Goal: Task Accomplishment & Management: Complete application form

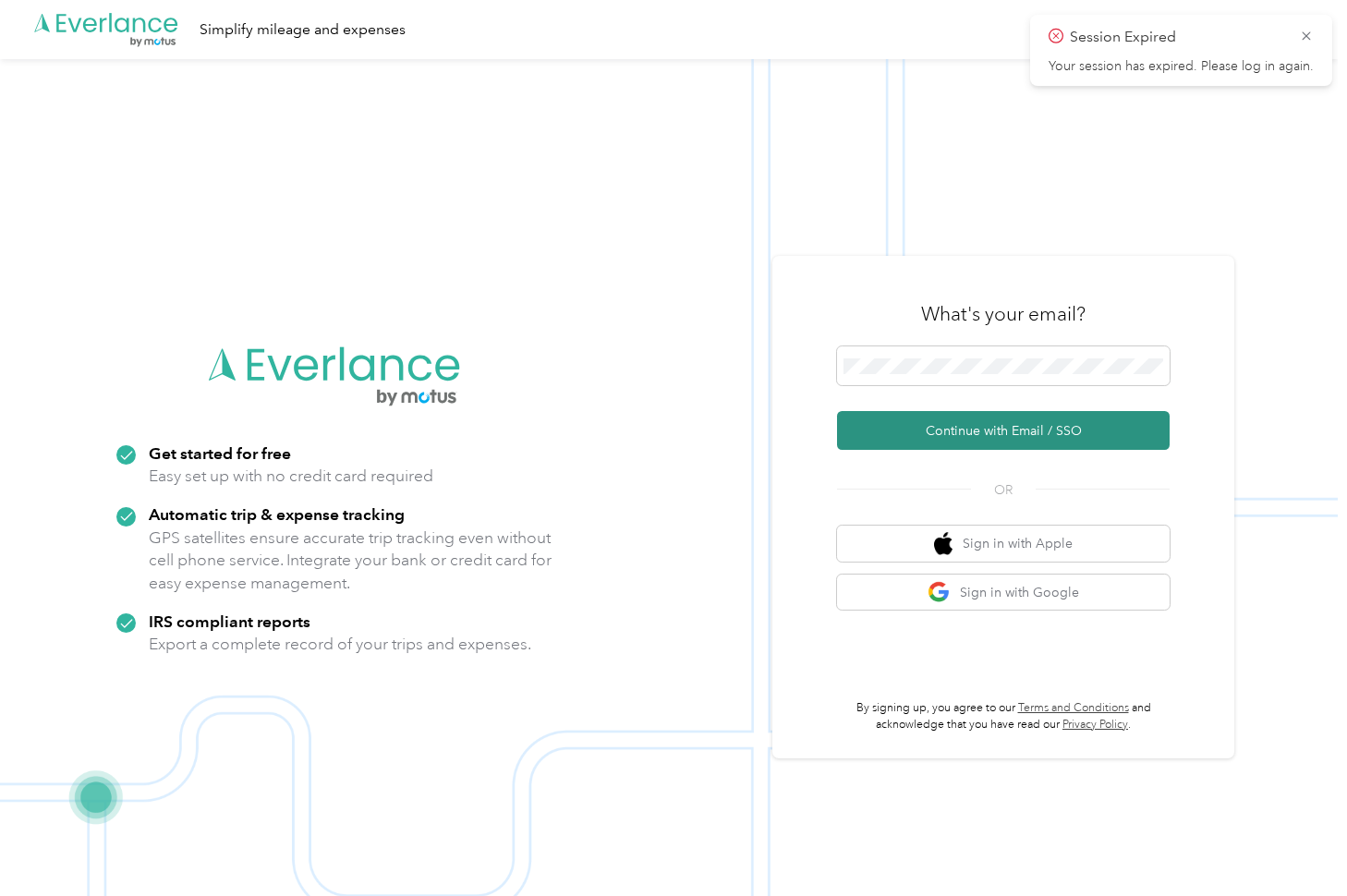
click at [1015, 432] on button "Continue with Email / SSO" at bounding box center [1003, 431] width 333 height 39
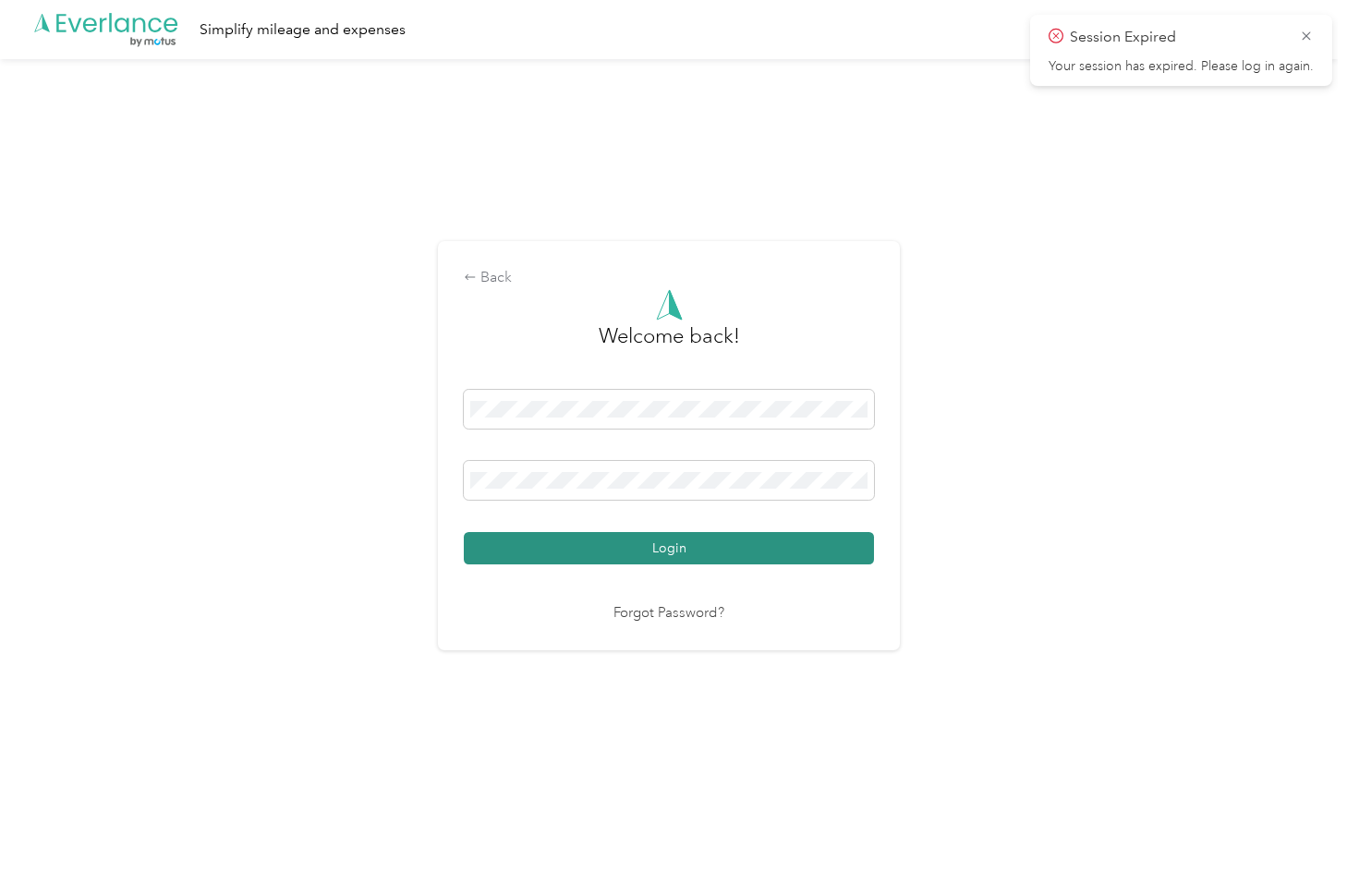
click at [658, 556] on button "Login" at bounding box center [669, 548] width 410 height 32
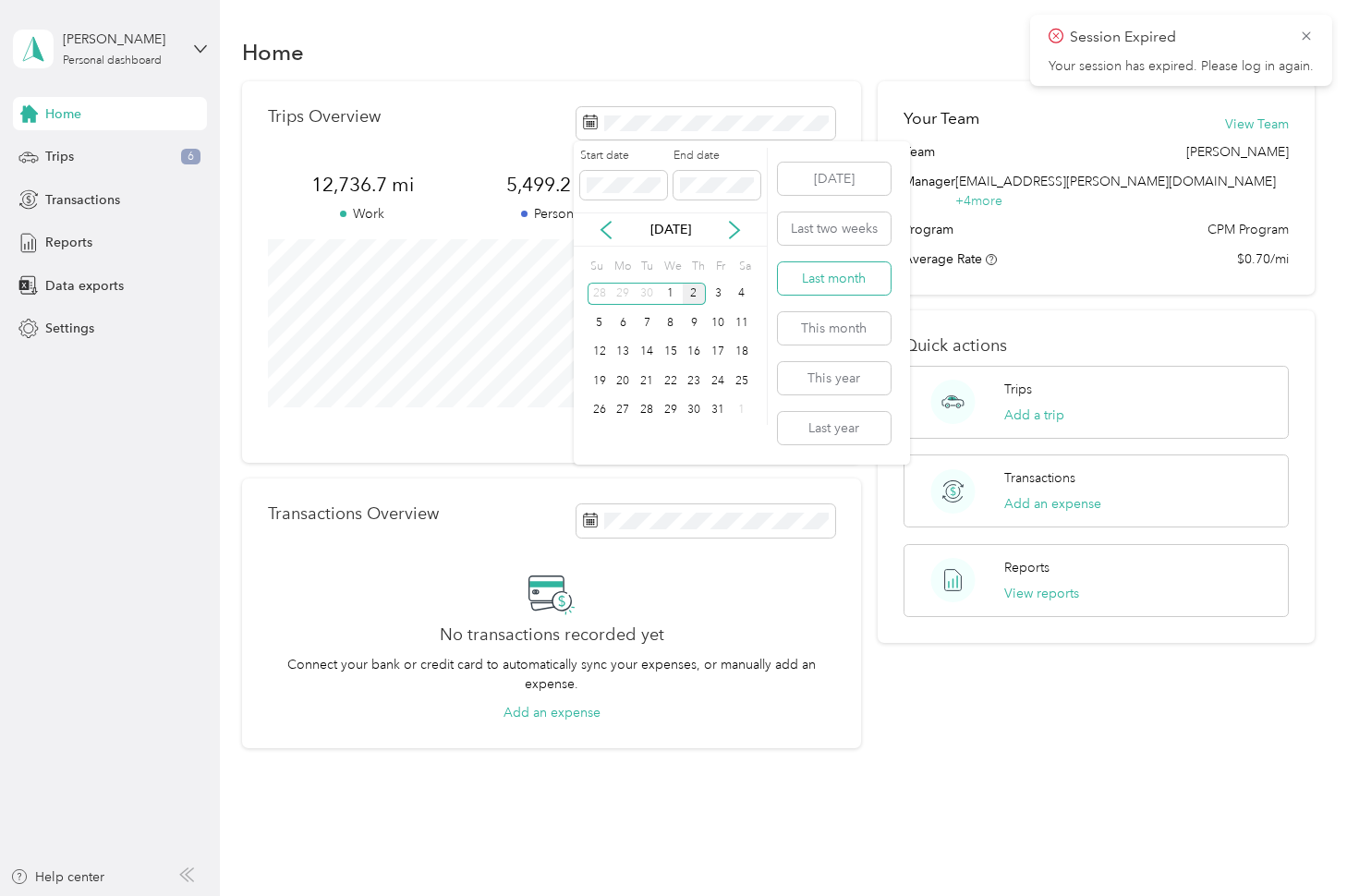
click at [813, 279] on button "Last month" at bounding box center [834, 278] width 113 height 32
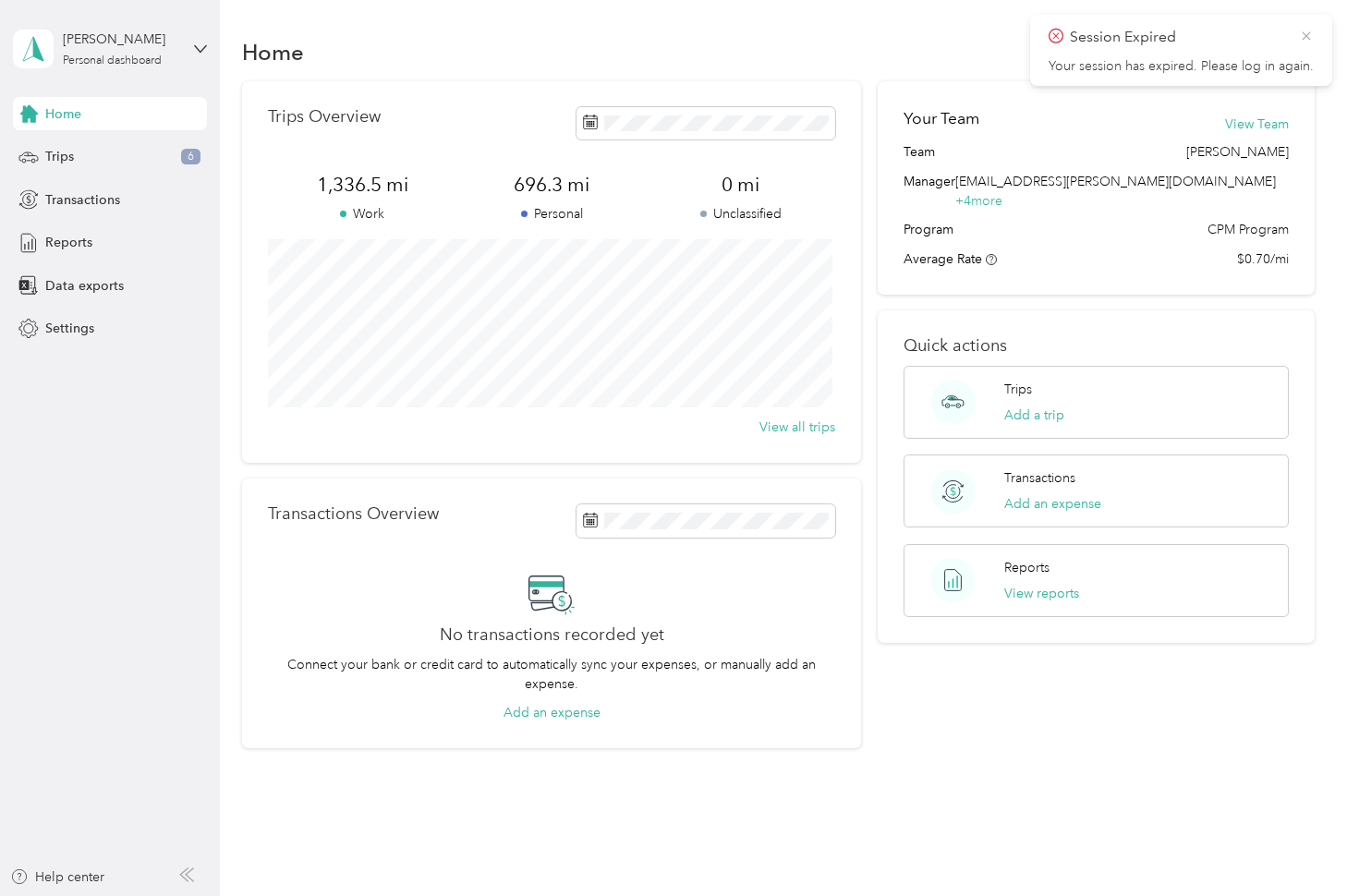
click at [1303, 33] on icon at bounding box center [1306, 36] width 15 height 17
click at [65, 249] on span "Reports" at bounding box center [68, 242] width 47 height 19
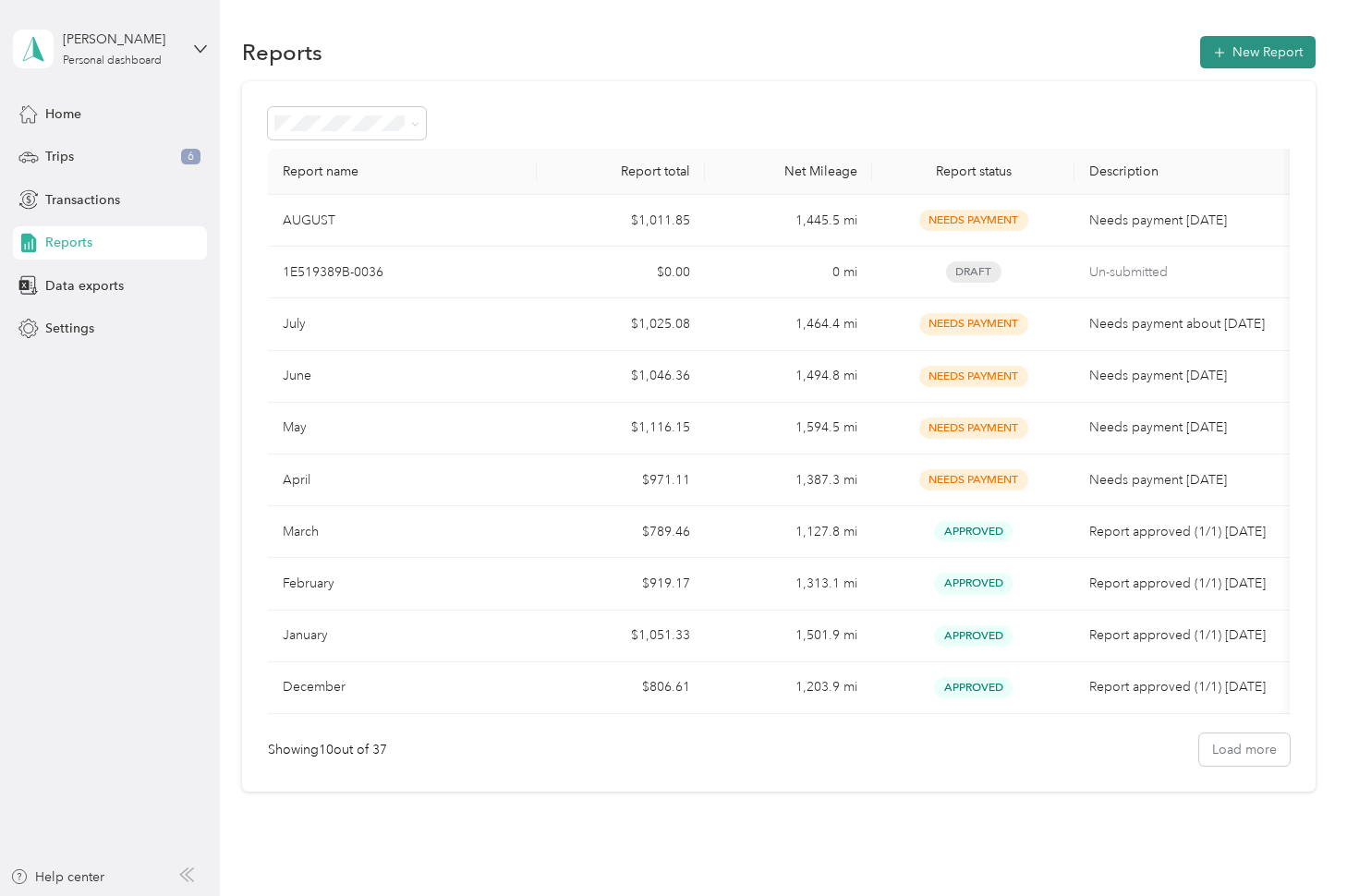
click at [1245, 55] on button "New Report" at bounding box center [1257, 52] width 116 height 32
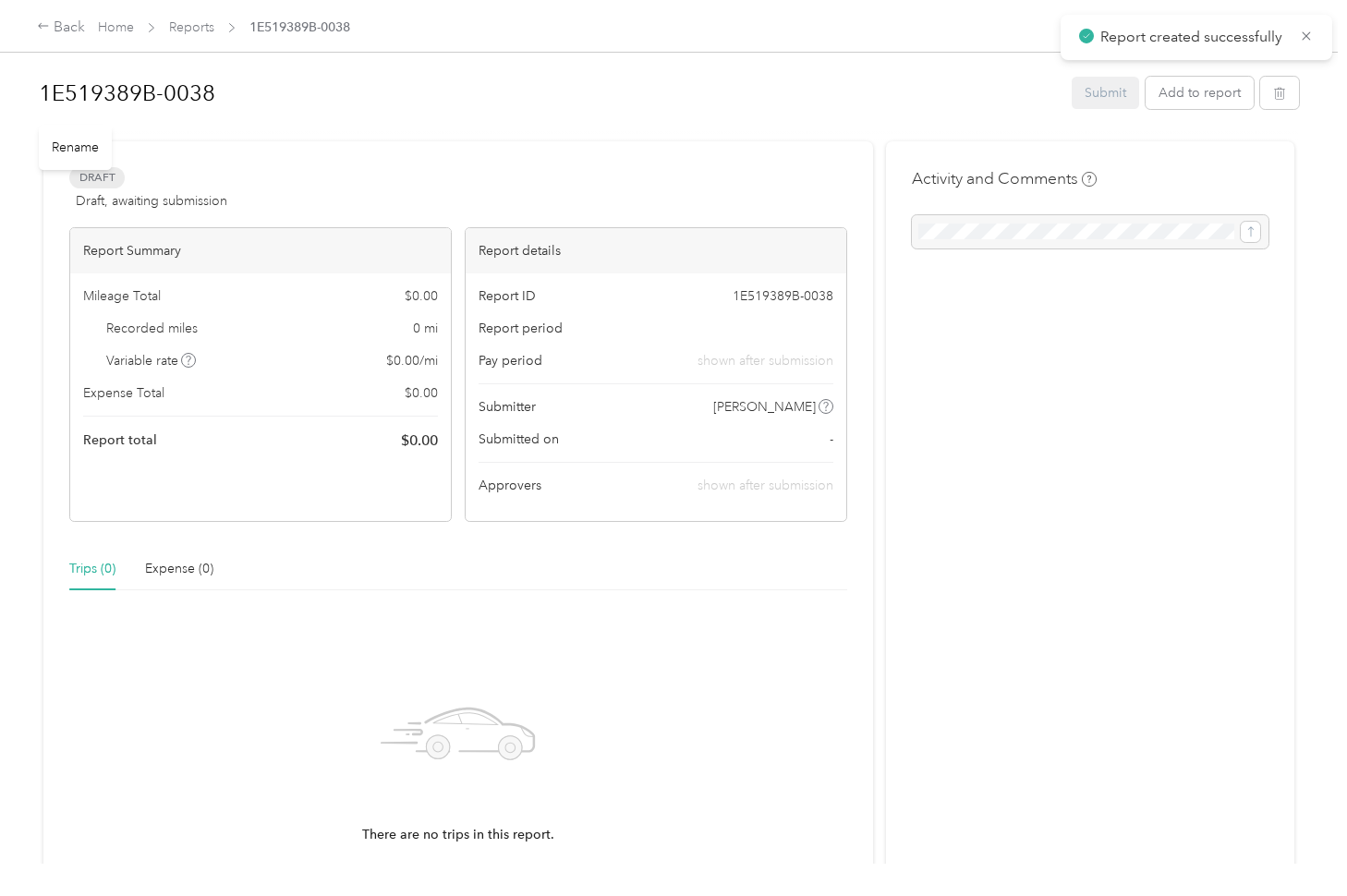
click at [244, 77] on h1 "1E519389B-0038" at bounding box center [548, 93] width 1020 height 44
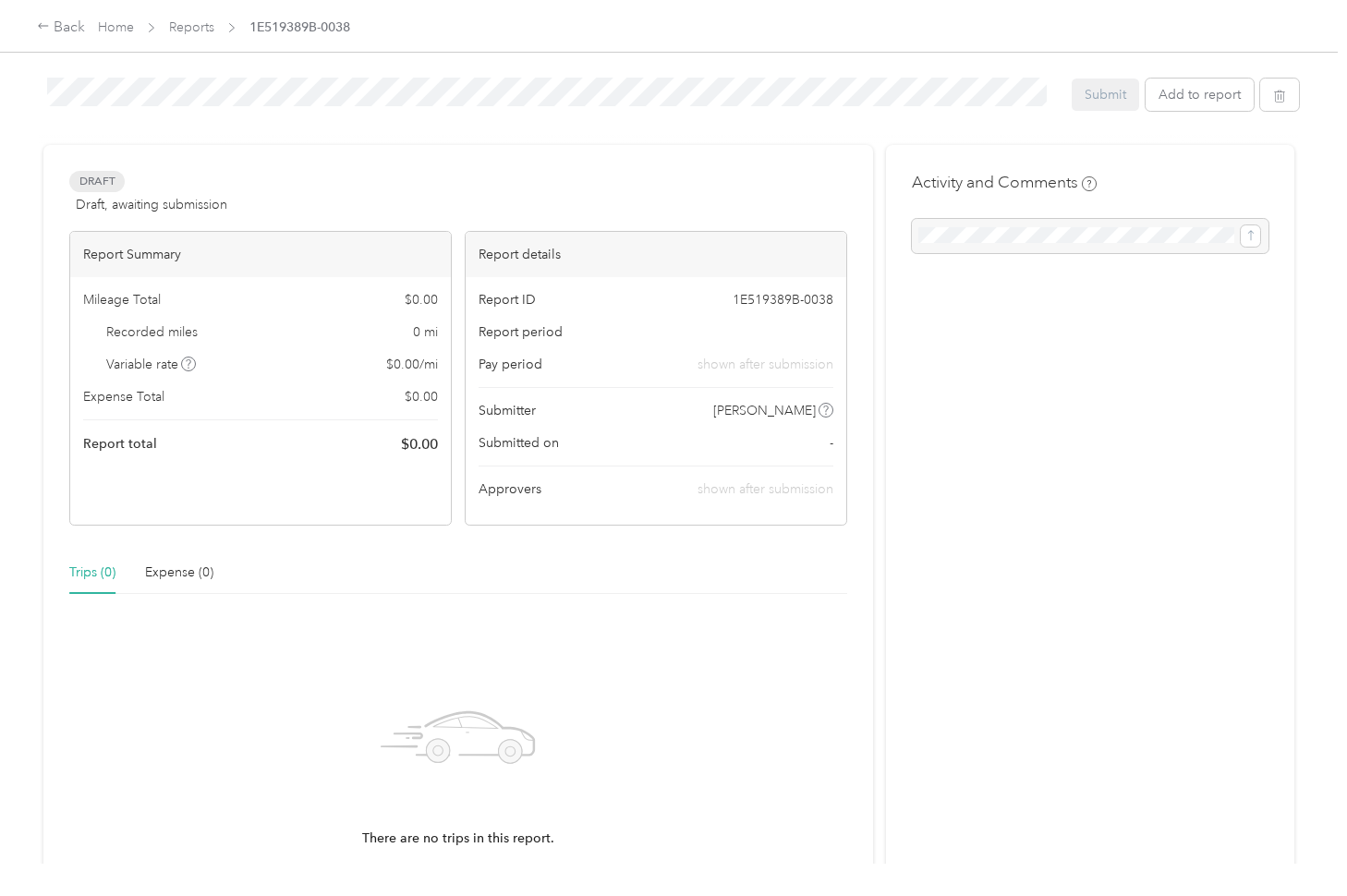
click at [0, 82] on html "Report created successfully Back Home Reports 1E519389B-0038 1E519389B-0038 Sub…" at bounding box center [668, 448] width 1338 height 896
click at [462, 151] on div "Draft Draft, awaiting submission View activity & comments Report Summary Mileag…" at bounding box center [458, 564] width 829 height 838
click at [200, 92] on h1 "September" at bounding box center [548, 93] width 1020 height 44
click at [1209, 92] on button "Add to report" at bounding box center [1199, 94] width 108 height 32
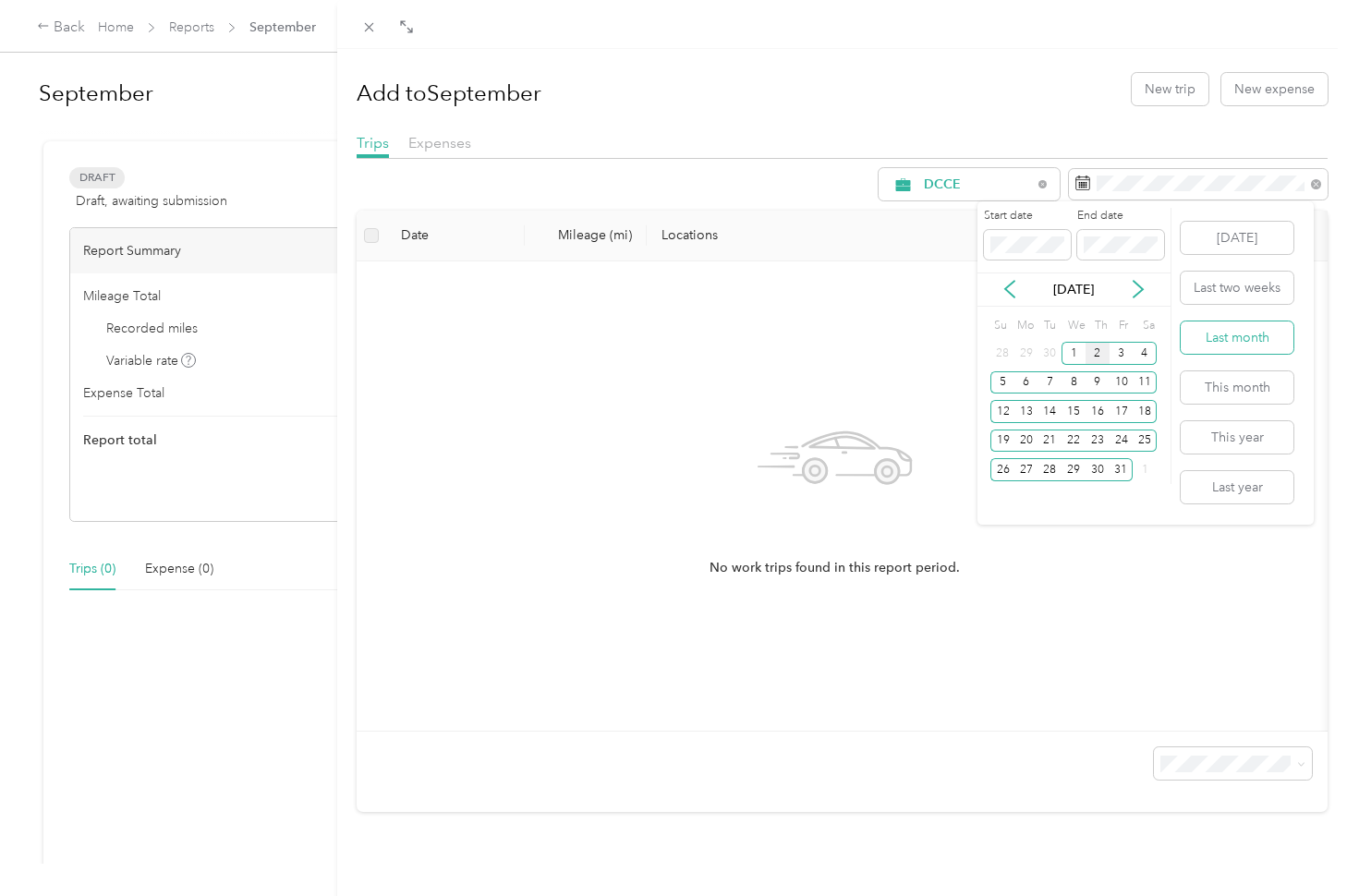
click at [1255, 337] on button "Last month" at bounding box center [1237, 338] width 113 height 32
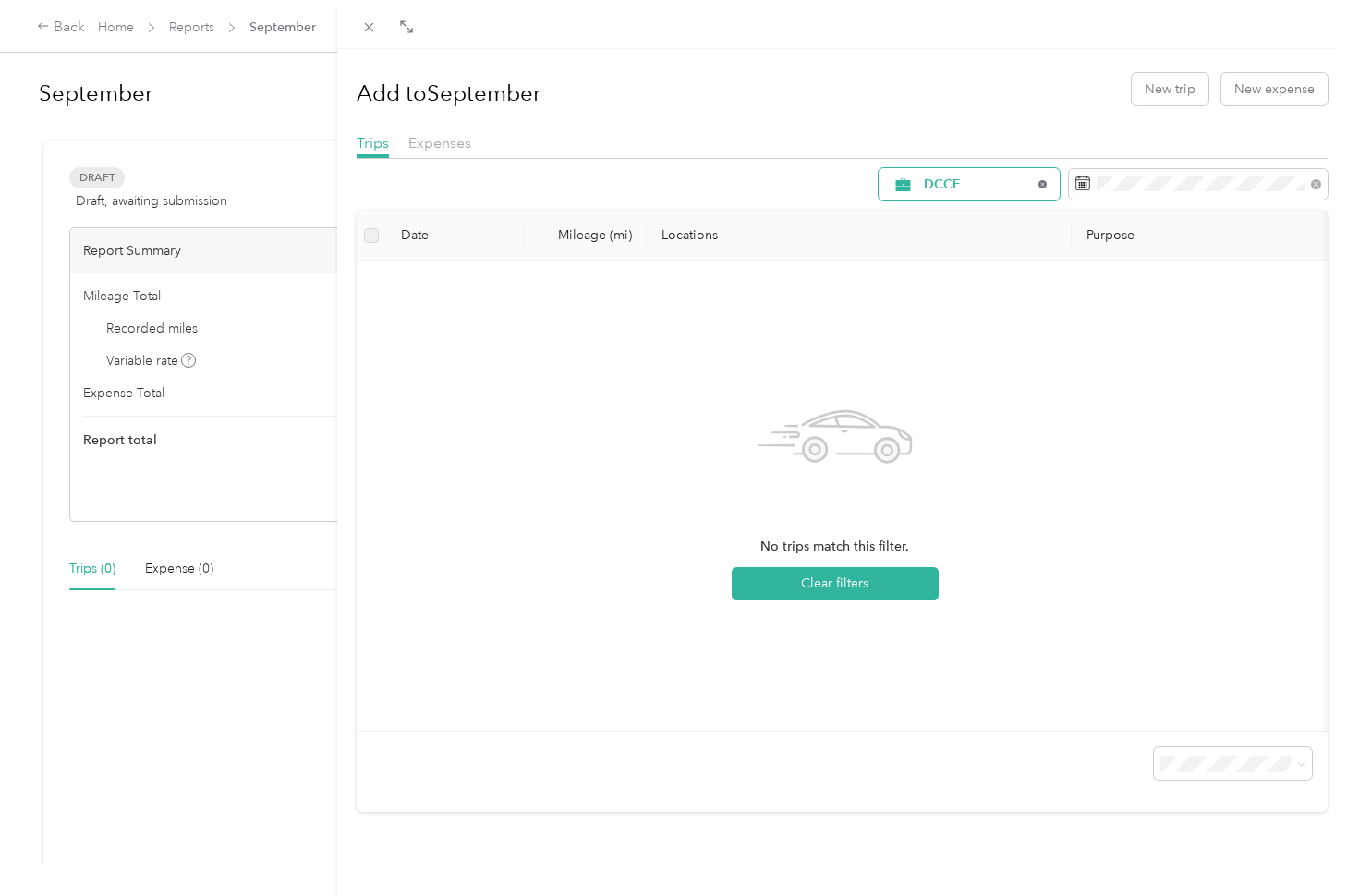
click at [1038, 180] on icon at bounding box center [1042, 184] width 7 height 7
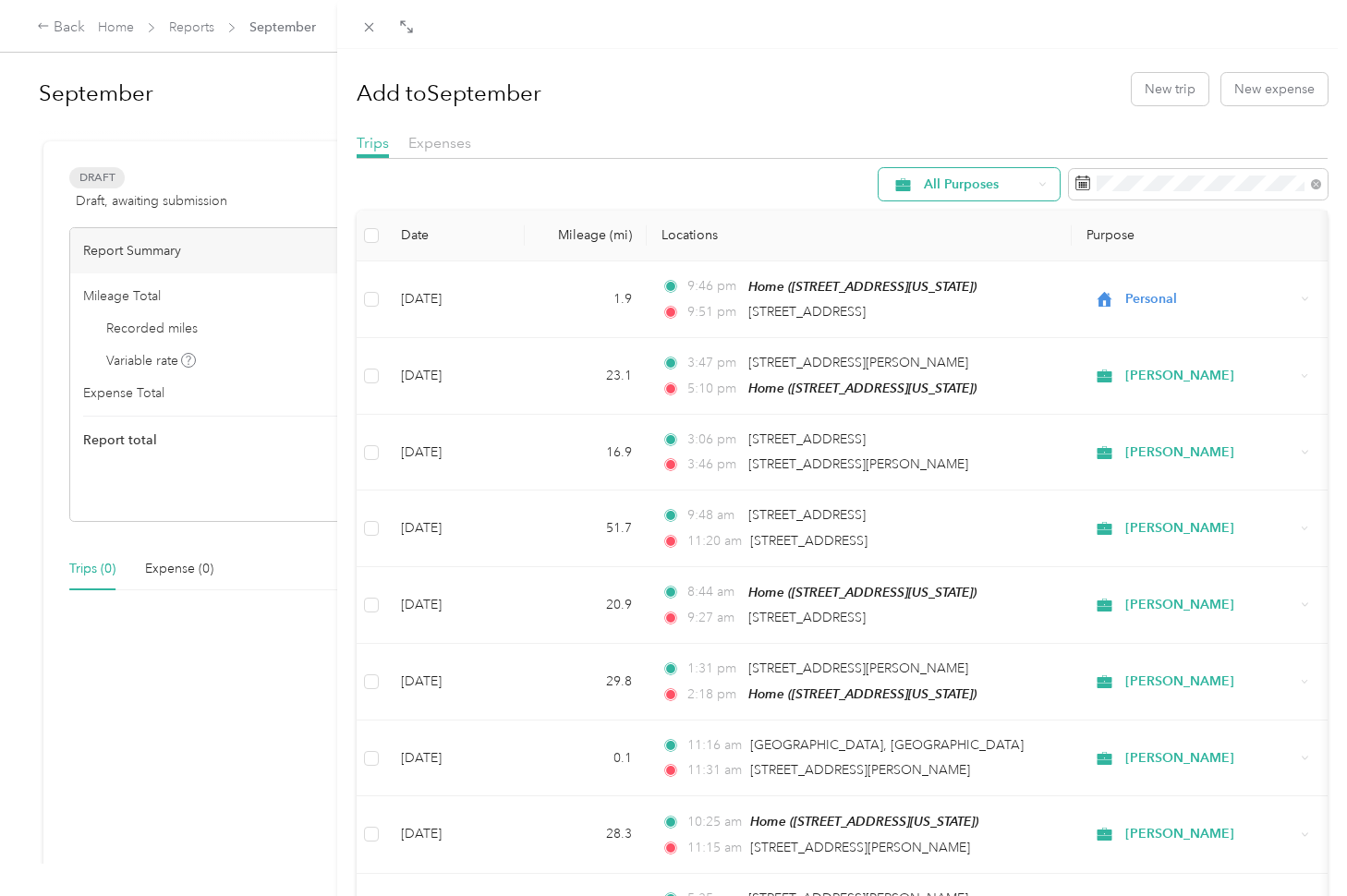
click at [1038, 180] on icon at bounding box center [1042, 184] width 7 height 7
click at [928, 313] on span "[PERSON_NAME]" at bounding box center [971, 315] width 123 height 19
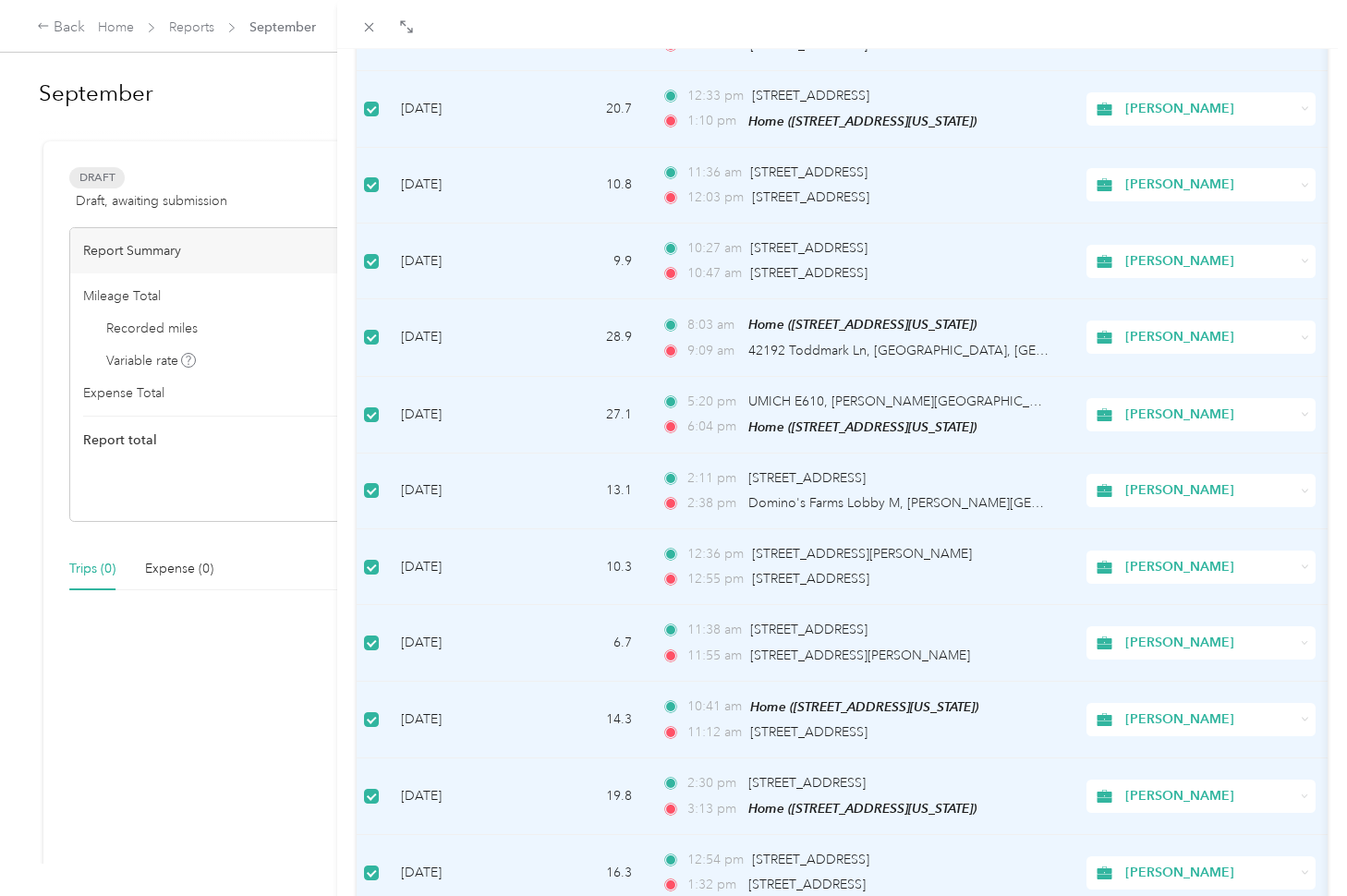
scroll to position [1414, 0]
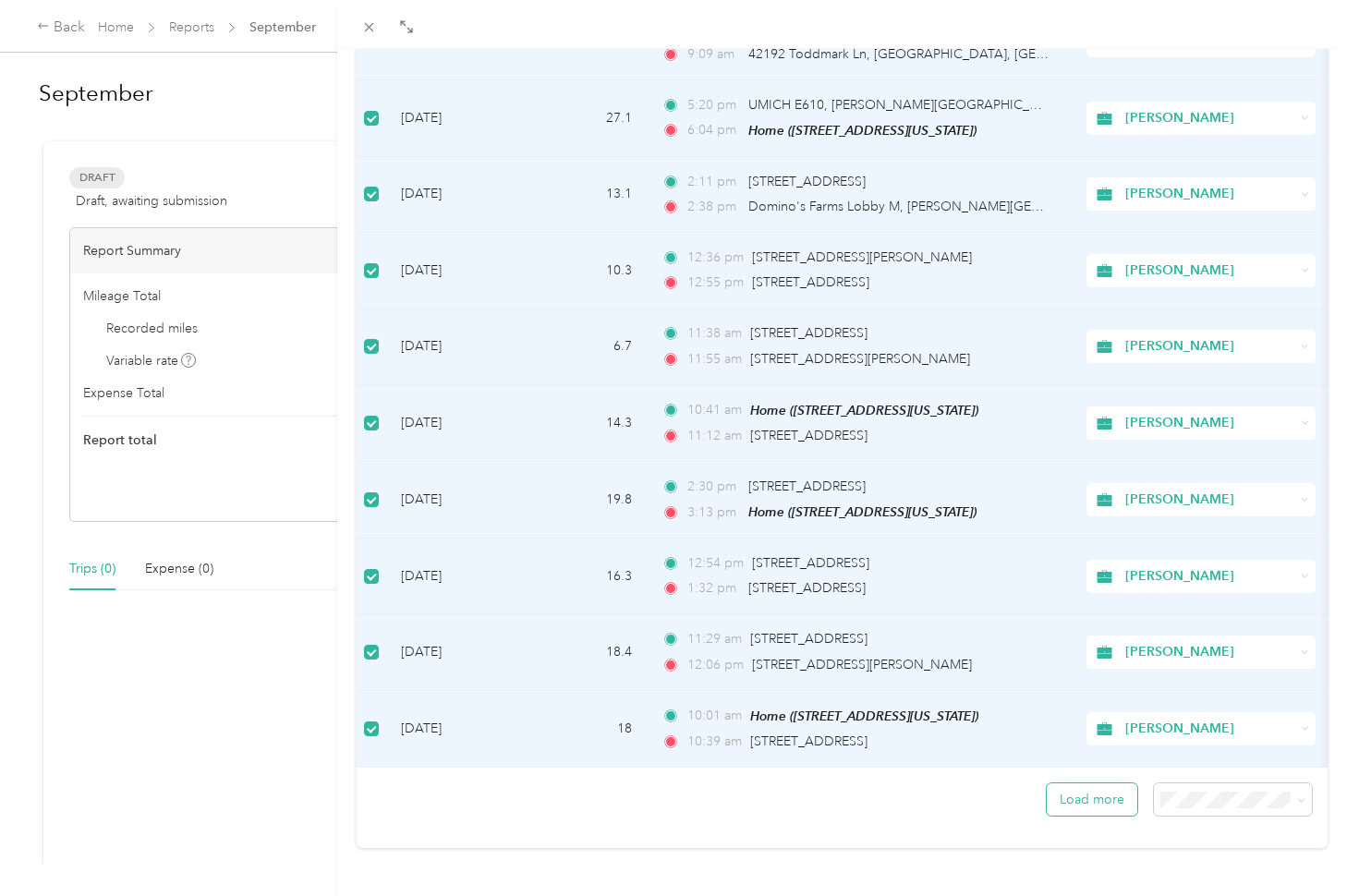
click at [1079, 795] on button "Load more" at bounding box center [1092, 799] width 91 height 32
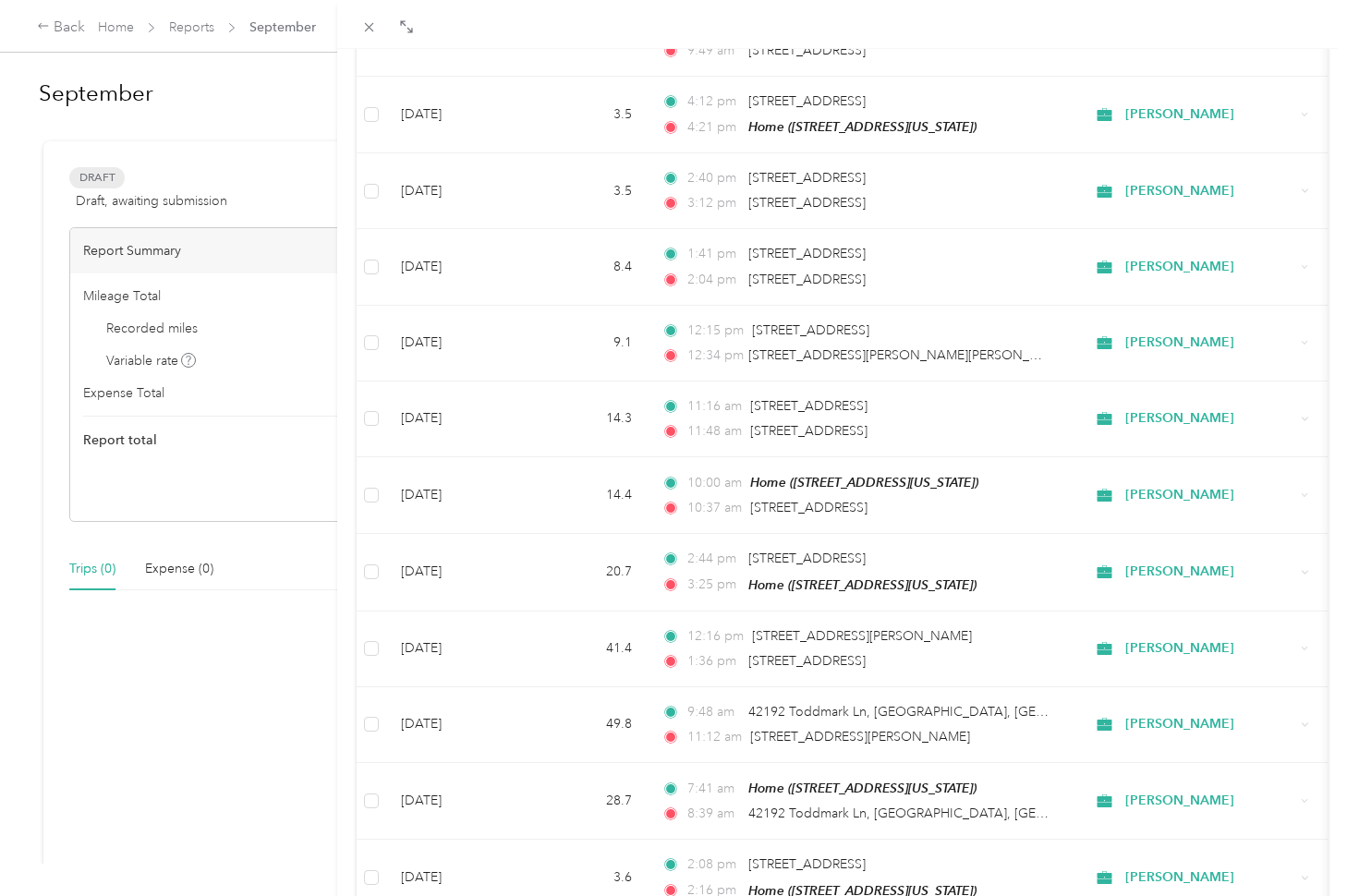
scroll to position [3307, 0]
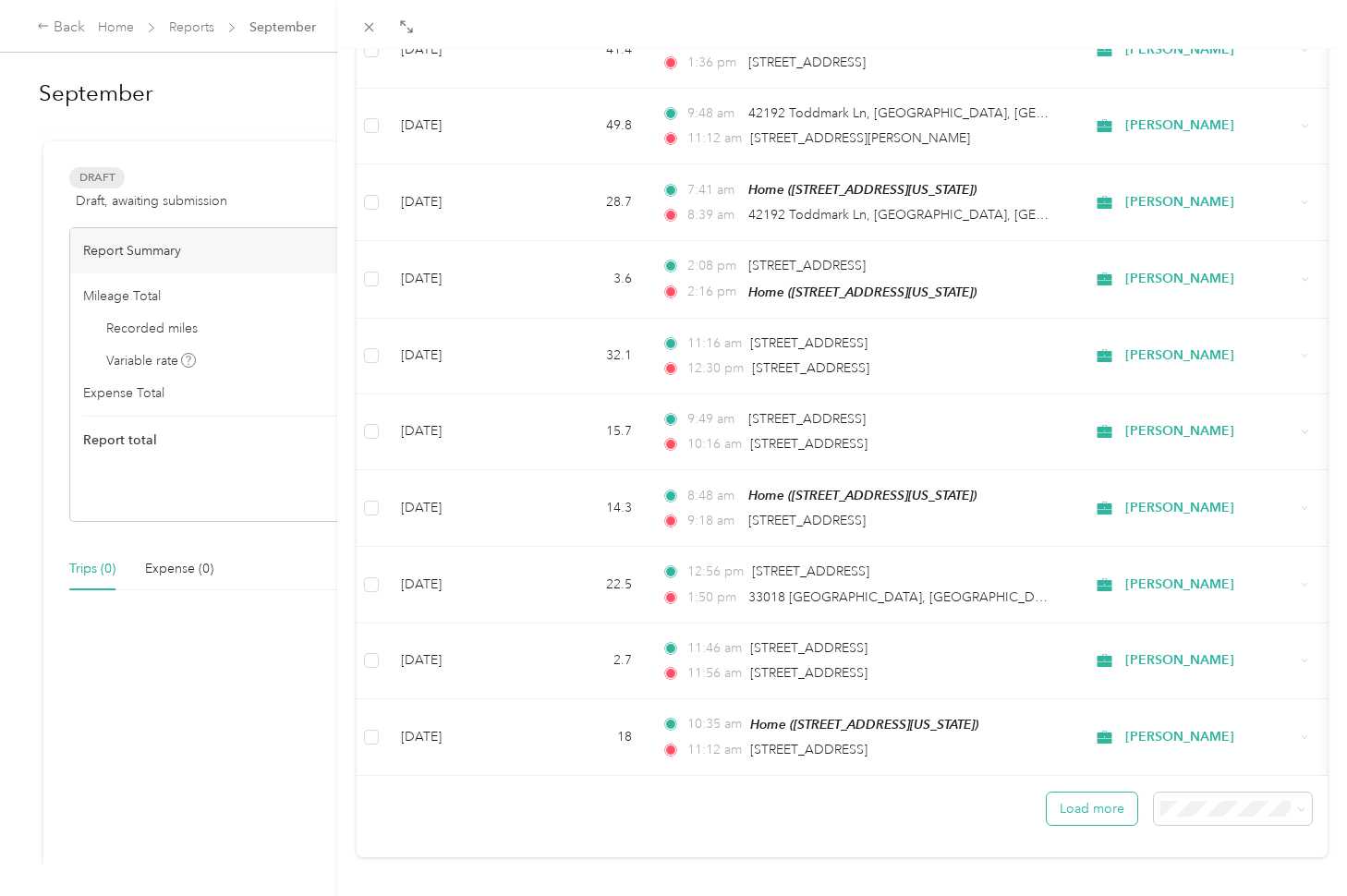
click at [1059, 792] on button "Load more" at bounding box center [1092, 808] width 91 height 32
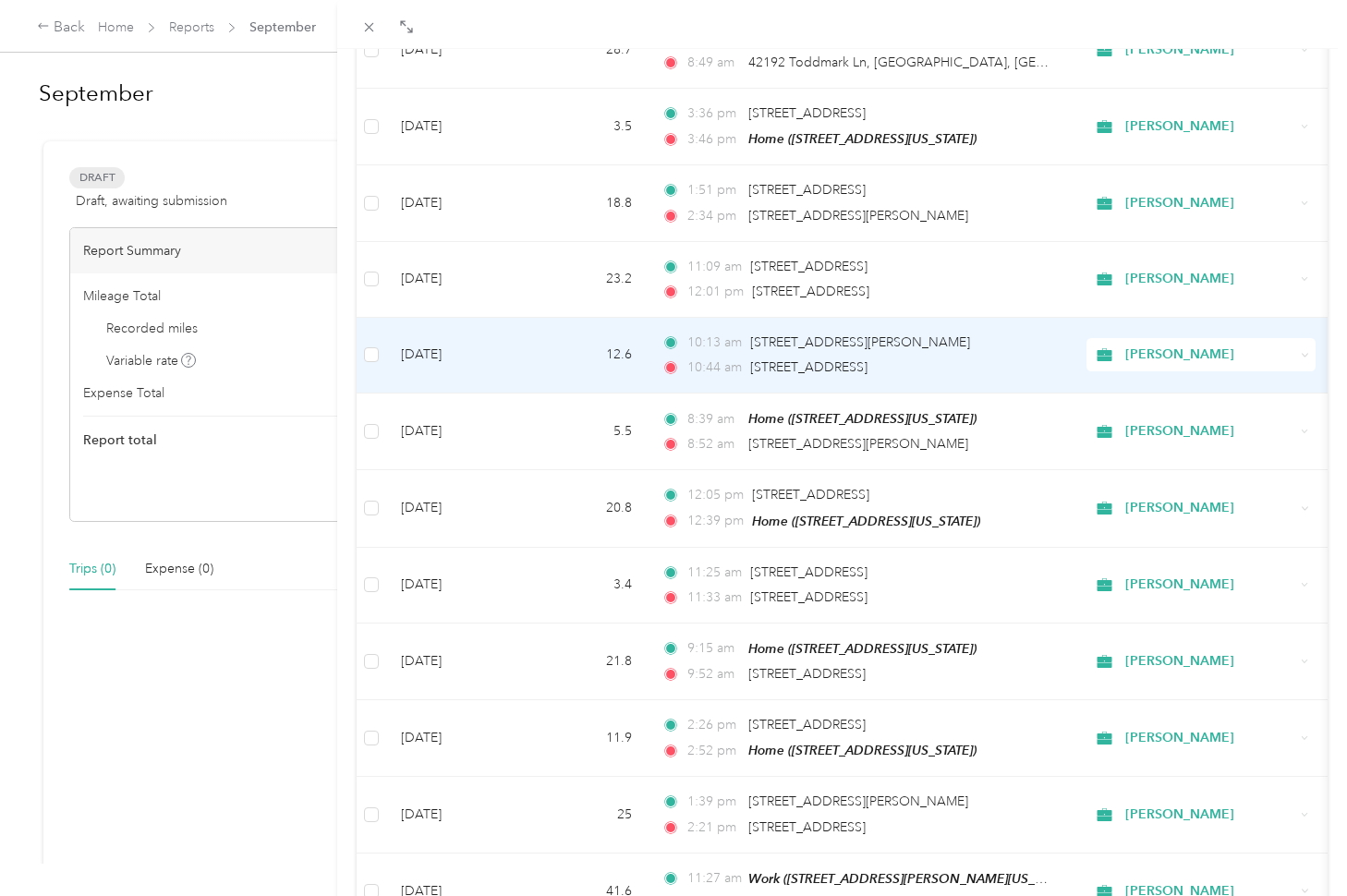
scroll to position [5198, 0]
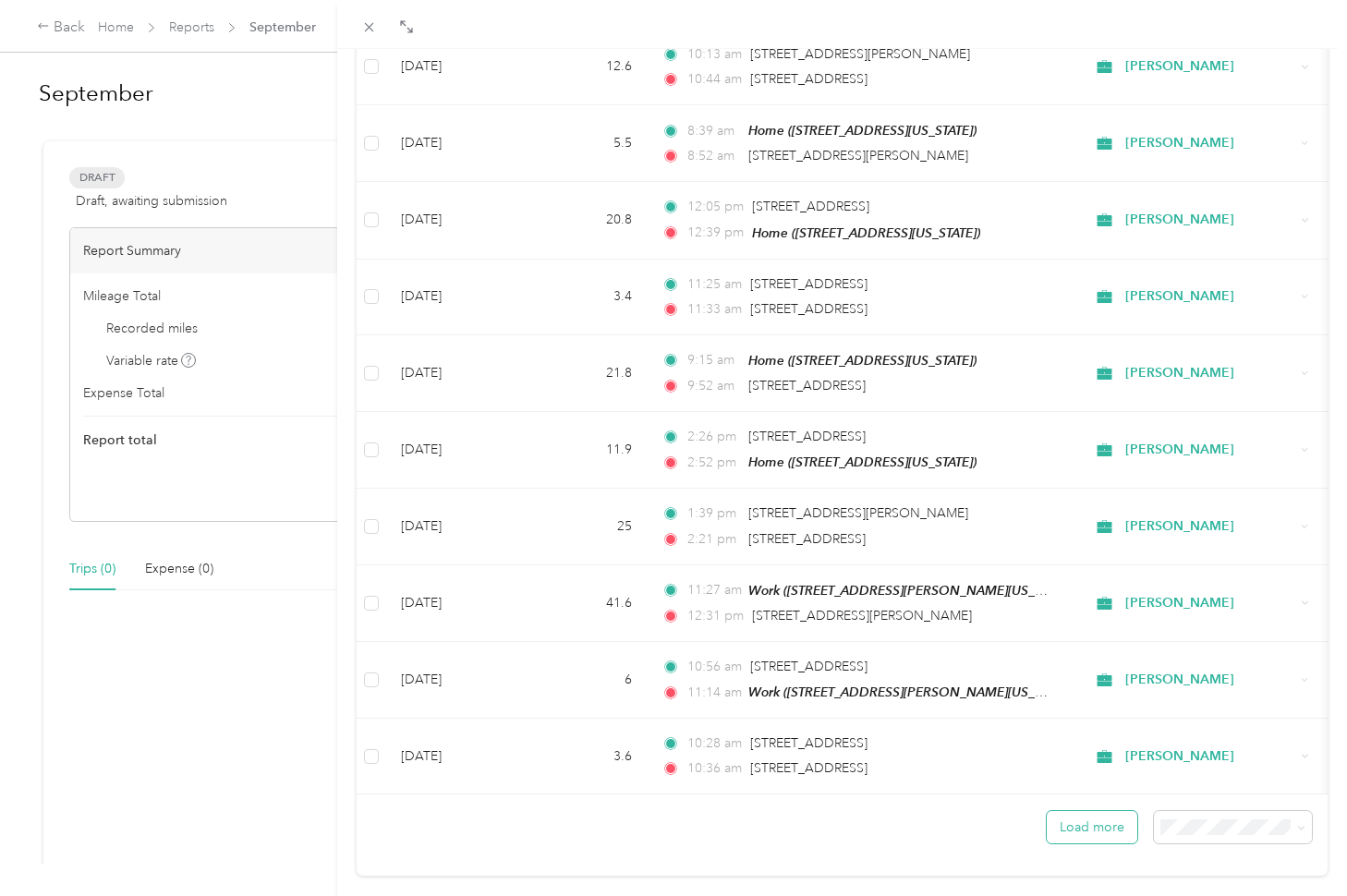
click at [1071, 811] on button "Load more" at bounding box center [1092, 827] width 91 height 32
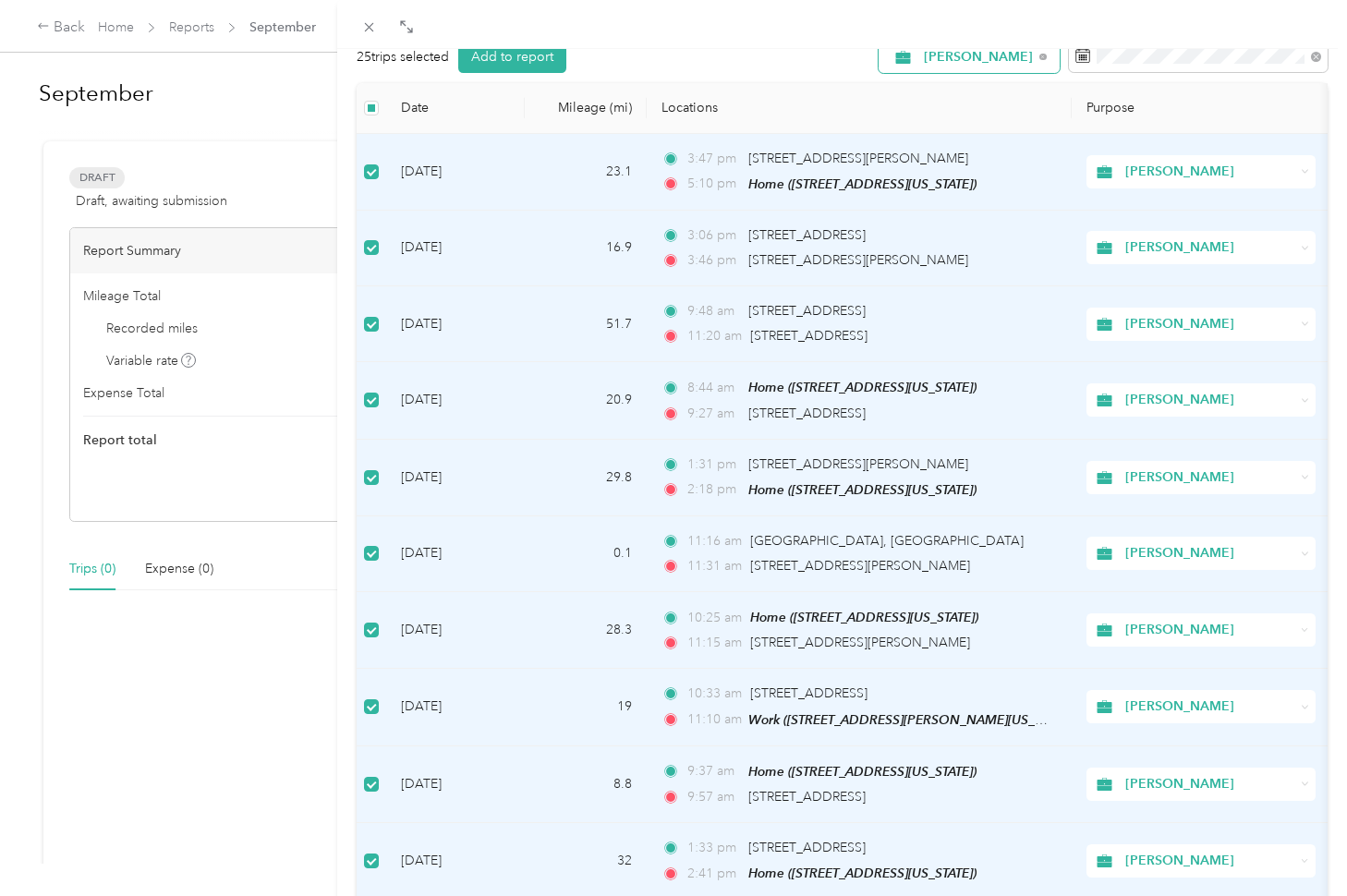
scroll to position [0, 0]
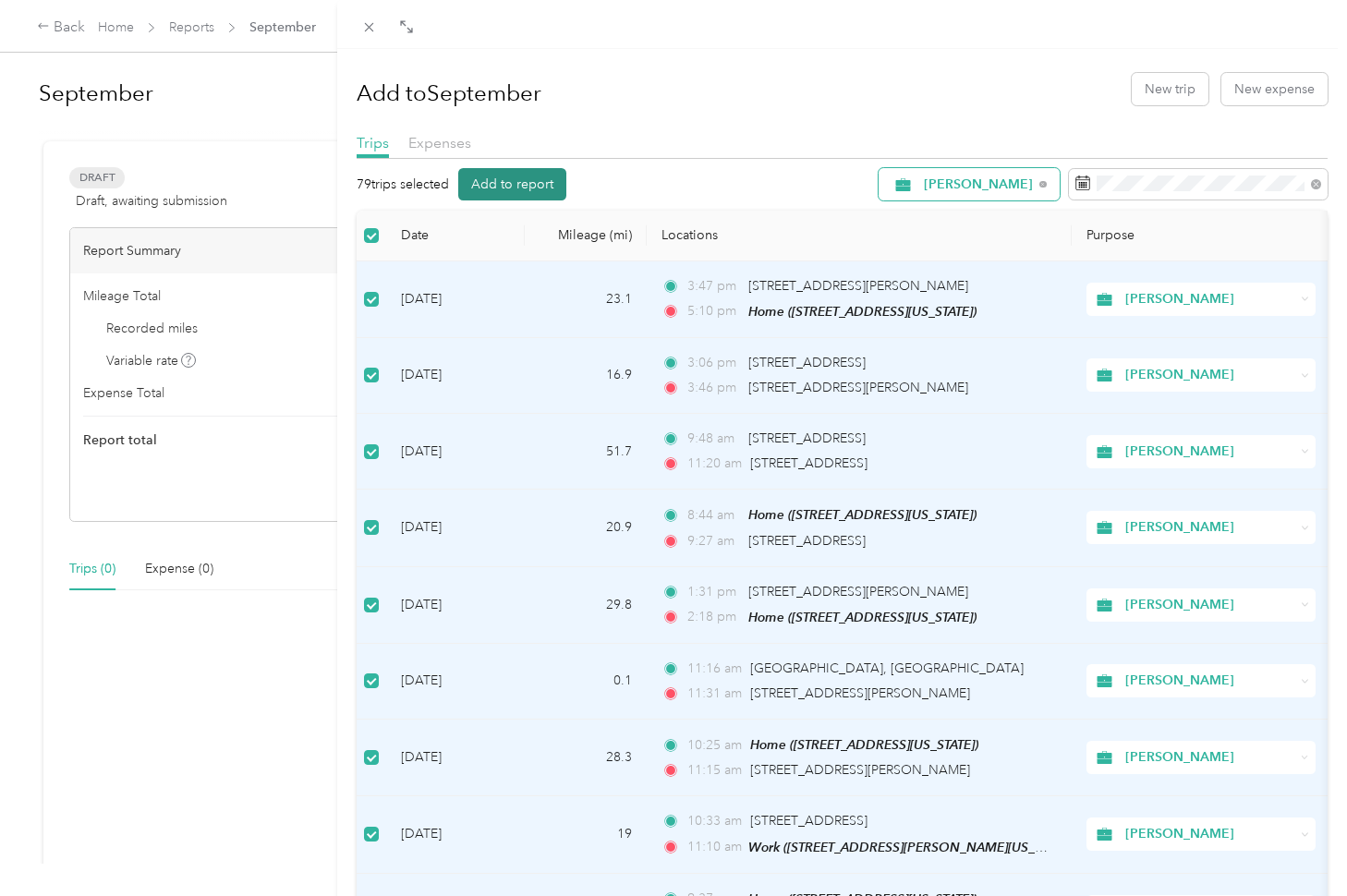
click at [497, 183] on button "Add to report" at bounding box center [512, 184] width 108 height 32
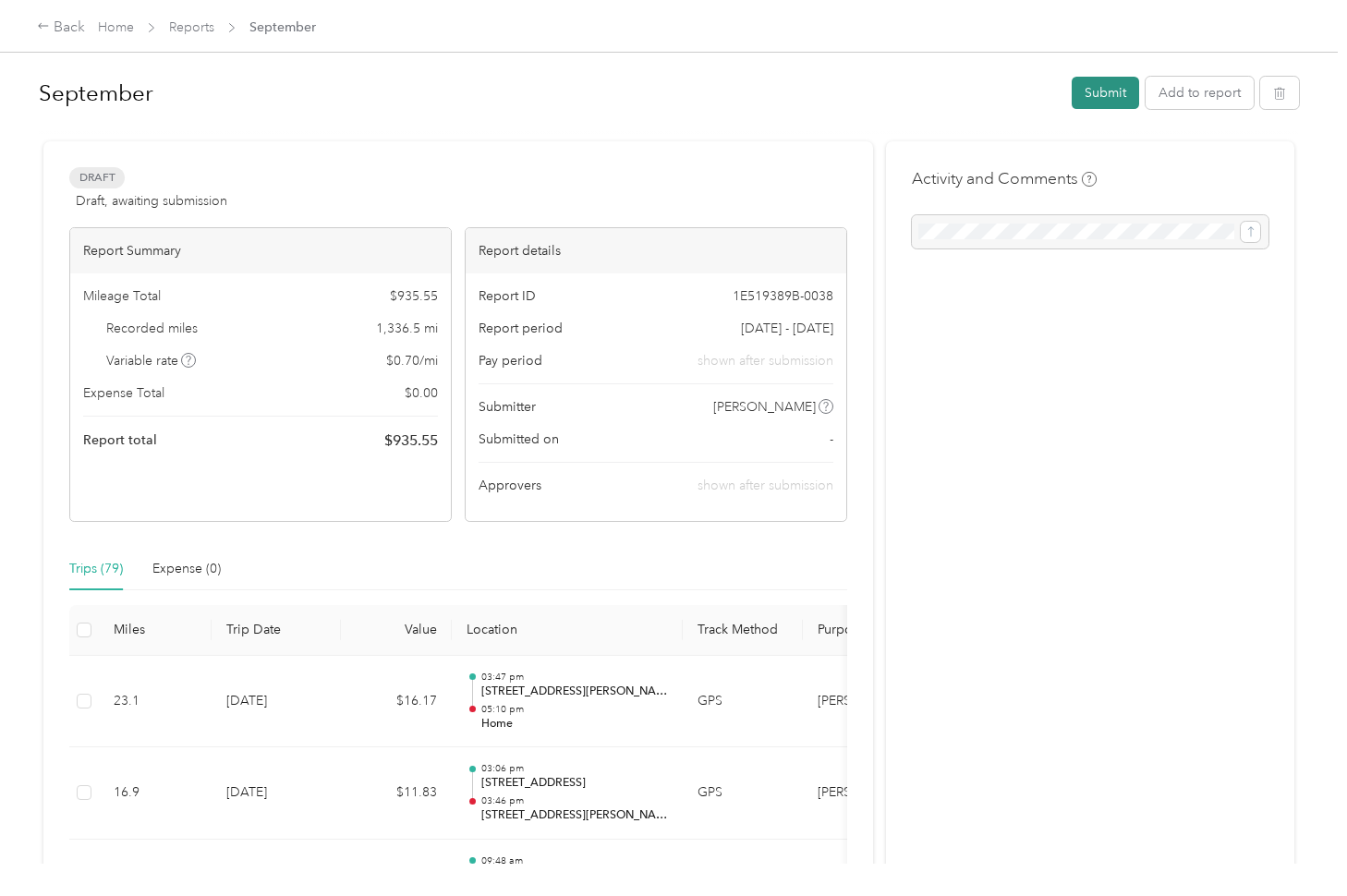
click at [1096, 91] on button "Submit" at bounding box center [1105, 92] width 67 height 32
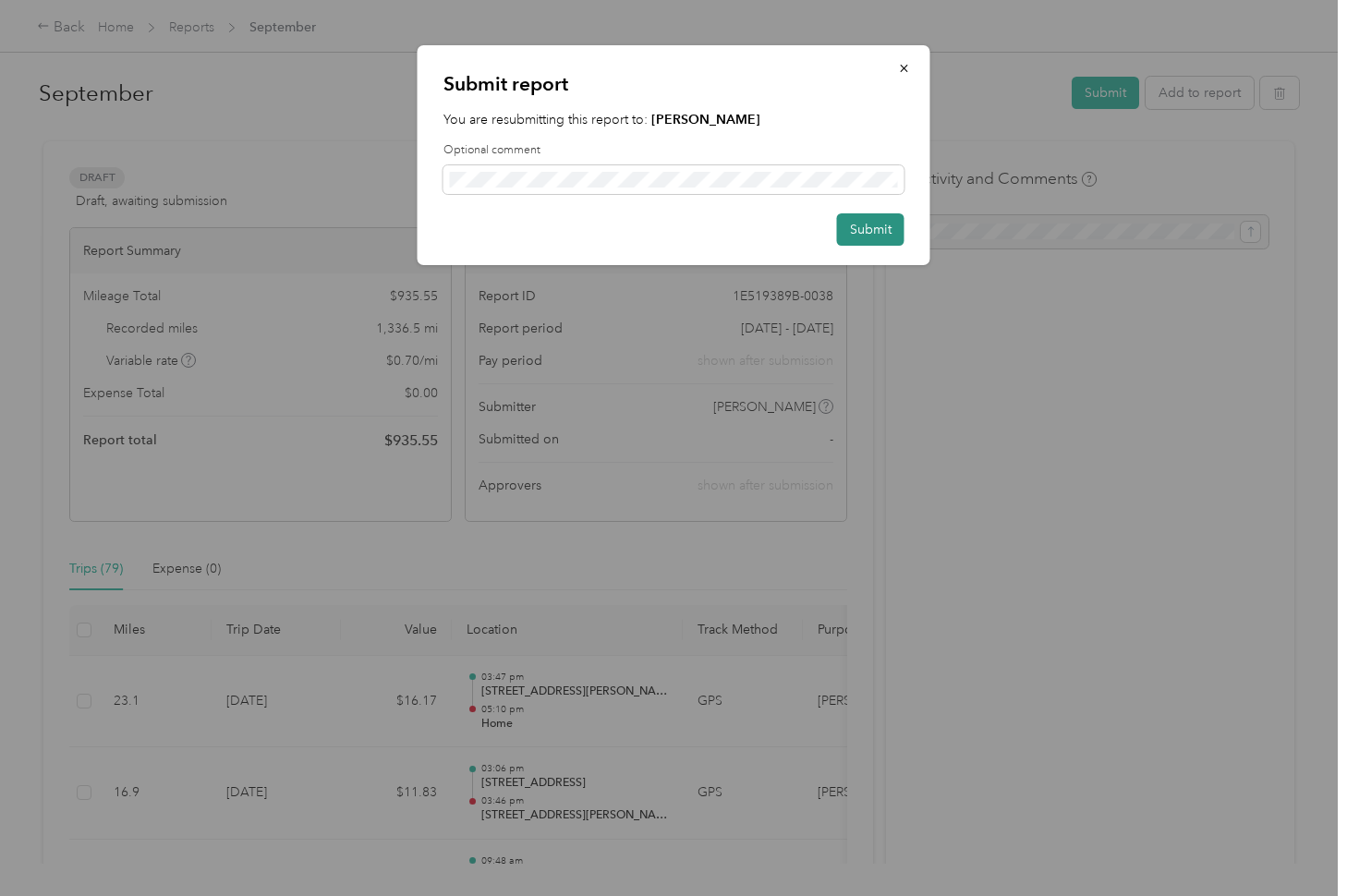
click at [857, 230] on button "Submit" at bounding box center [870, 229] width 67 height 32
